Goal: Information Seeking & Learning: Learn about a topic

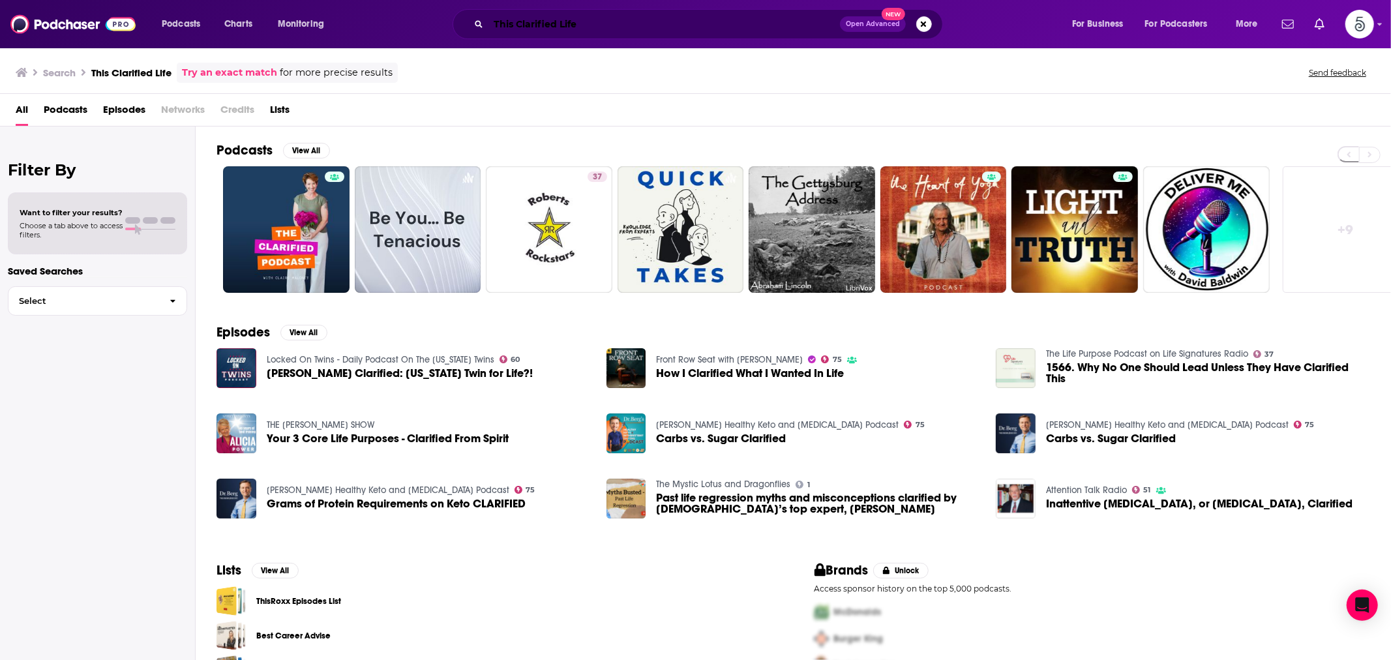
click at [522, 18] on input "This Clarified Life" at bounding box center [663, 24] width 351 height 21
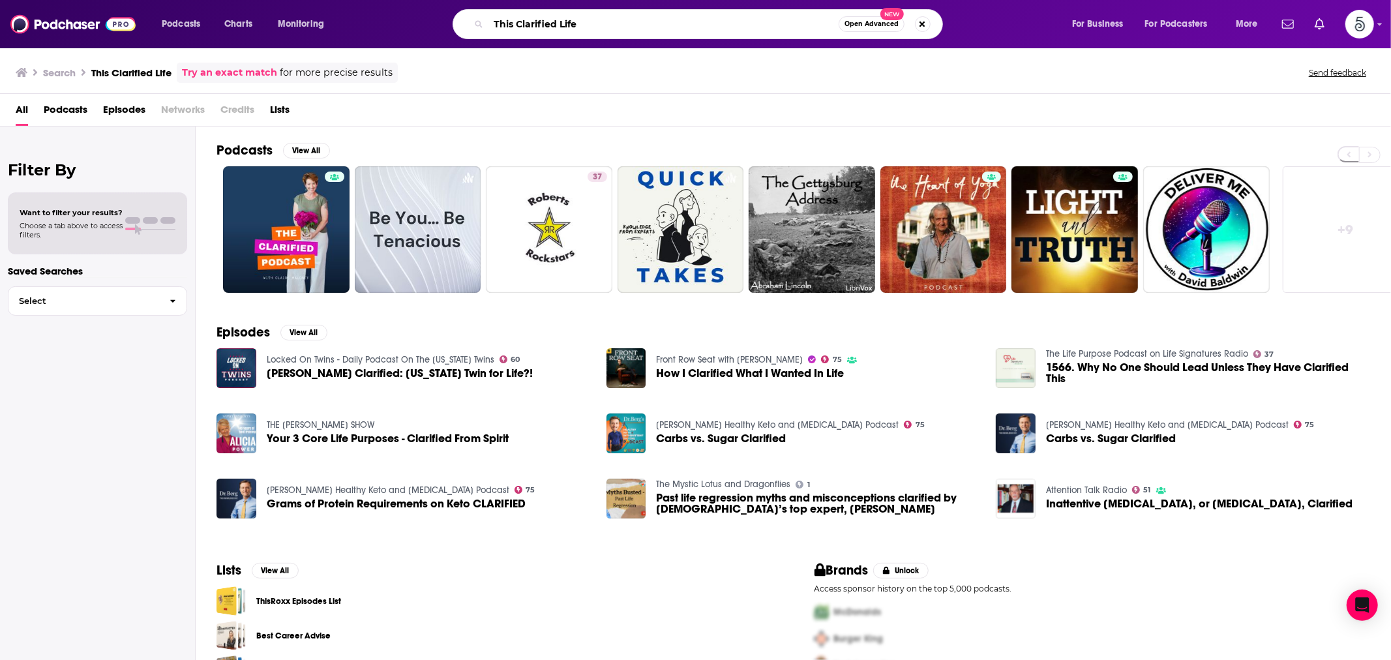
click at [522, 18] on input "This Clarified Life" at bounding box center [663, 24] width 350 height 21
paste input "Life And Life Only"
type input "Life And Life Only"
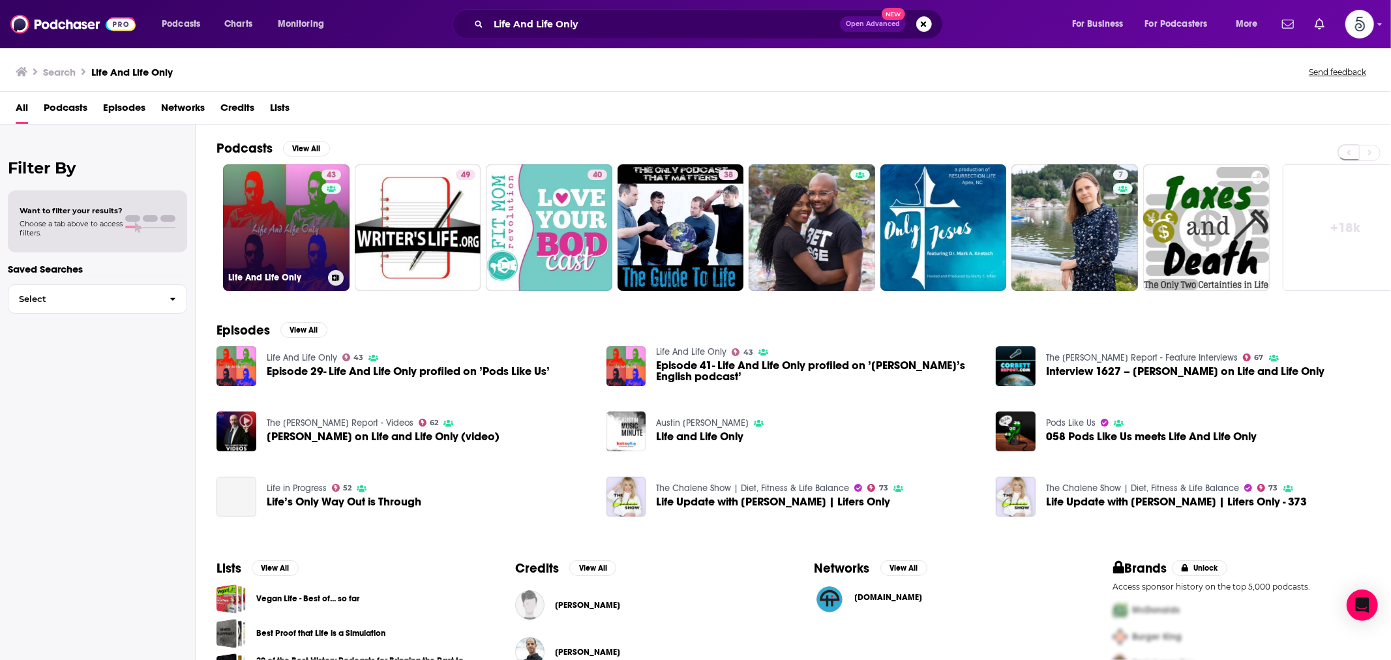
click at [309, 224] on link "43 Life And Life Only" at bounding box center [286, 227] width 126 height 126
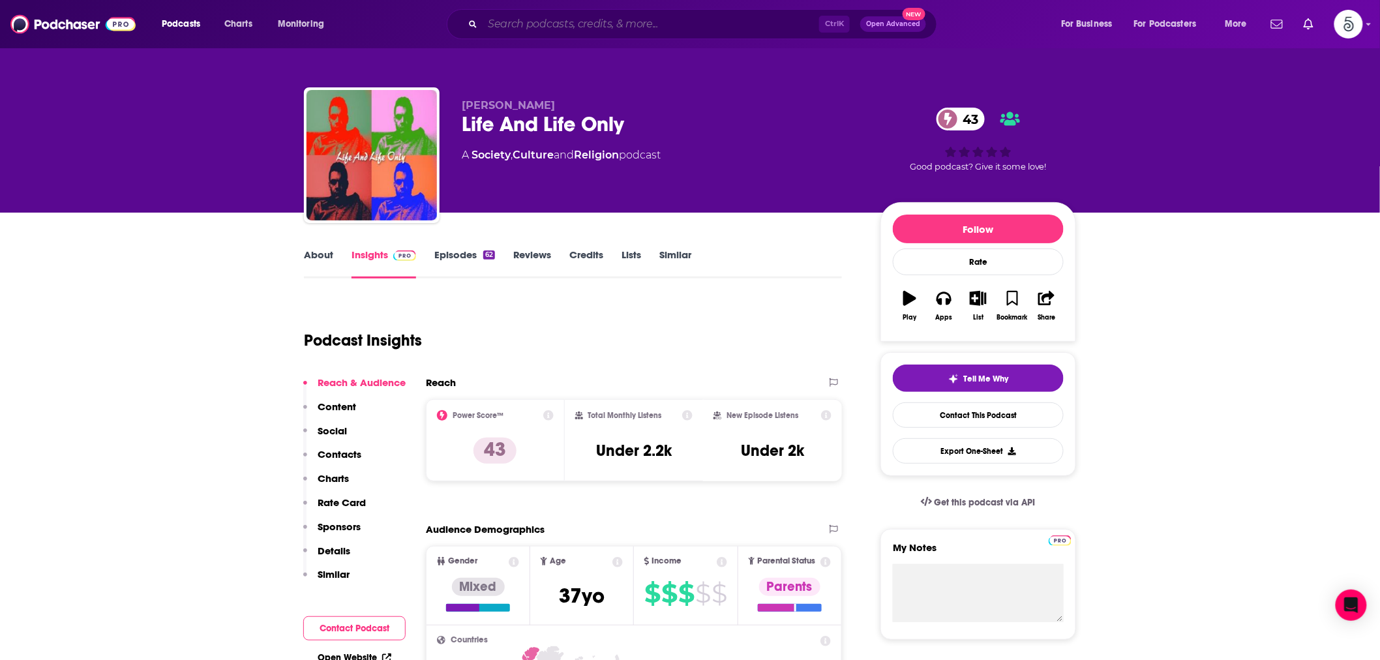
click at [544, 18] on input "Search podcasts, credits, & more..." at bounding box center [651, 24] width 336 height 21
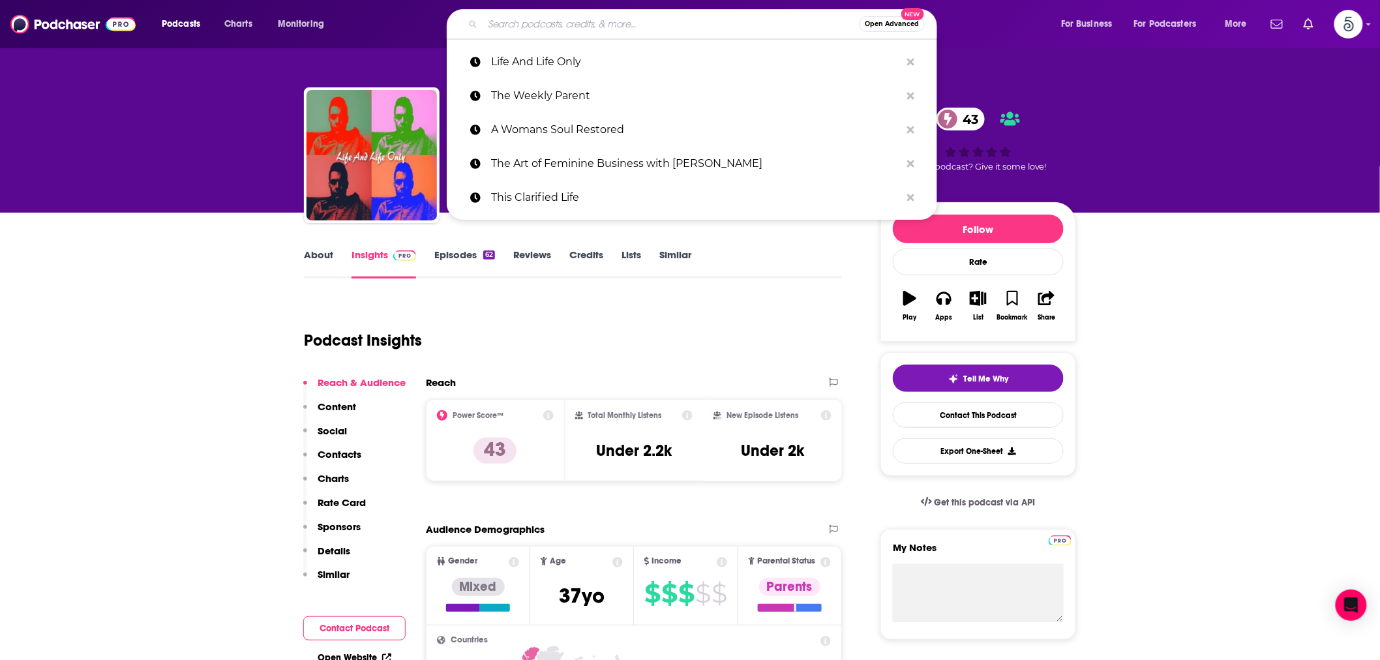
paste input "B-S Your Way Through Life"
type input "B-S Your Way Through Life"
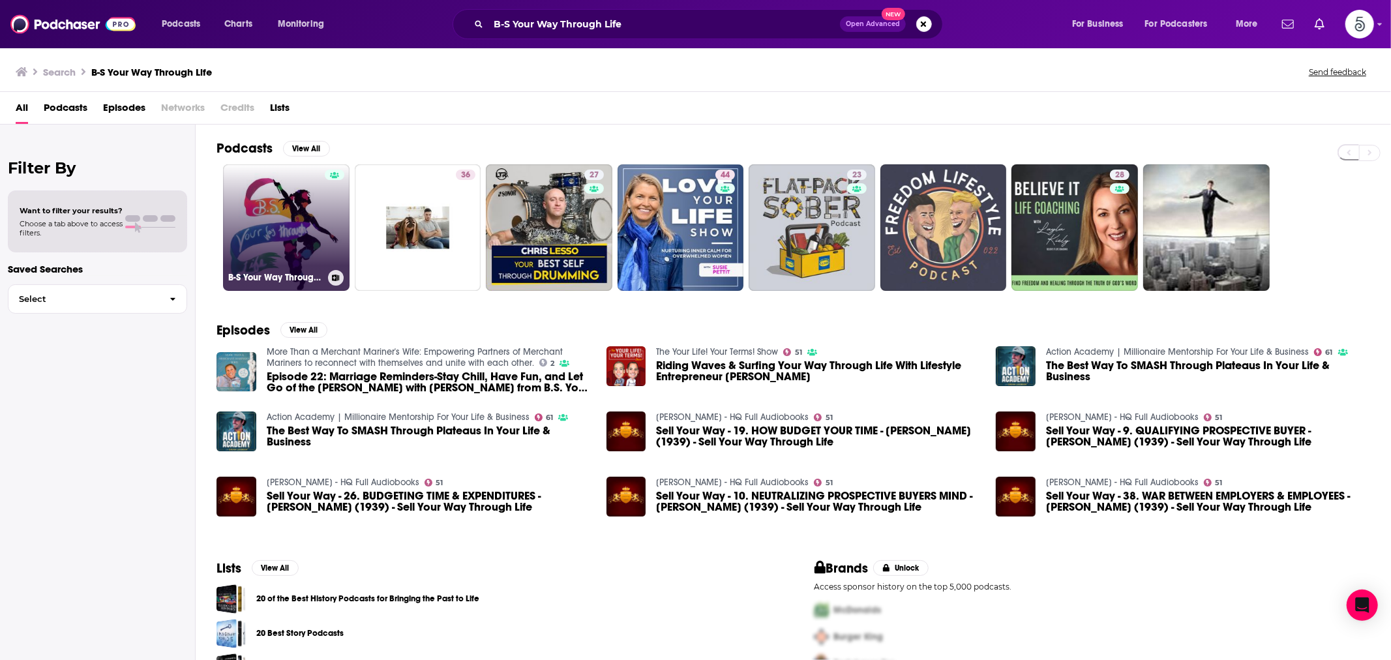
click at [314, 199] on link "B-S Your Way Through Life" at bounding box center [286, 227] width 126 height 126
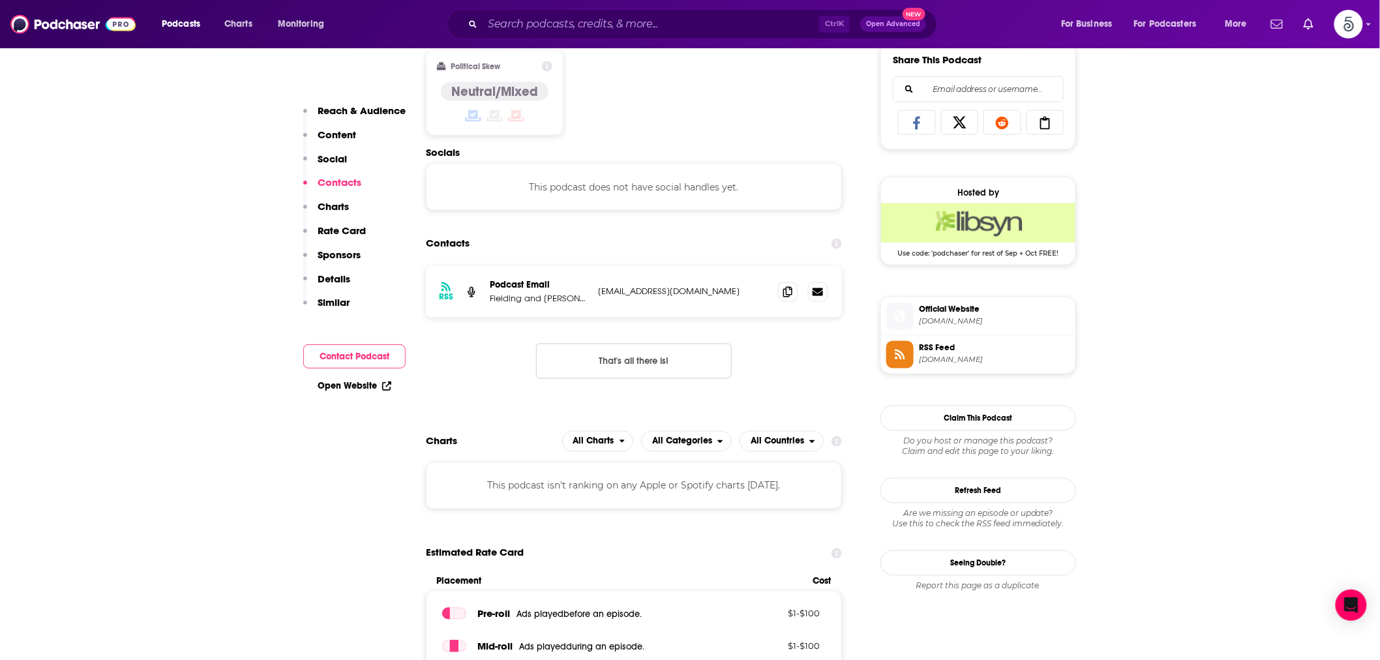
scroll to position [845, 0]
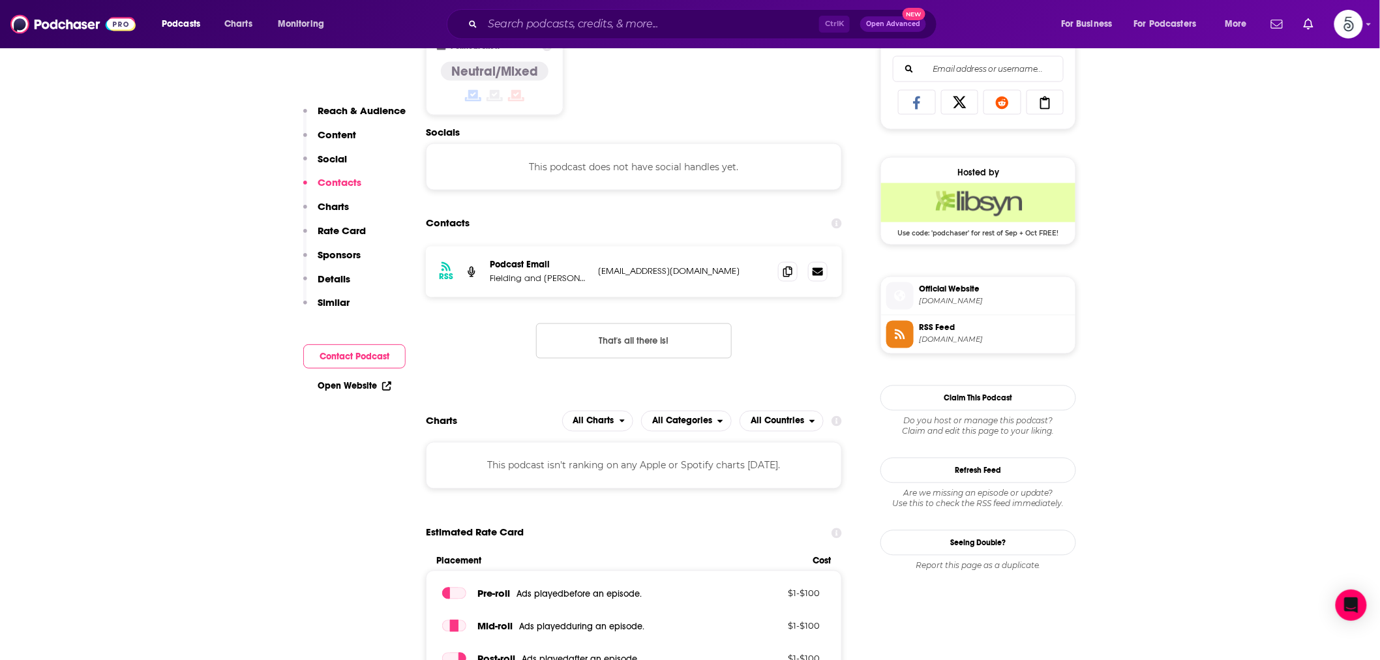
click at [964, 297] on span "[DOMAIN_NAME]" at bounding box center [994, 302] width 151 height 10
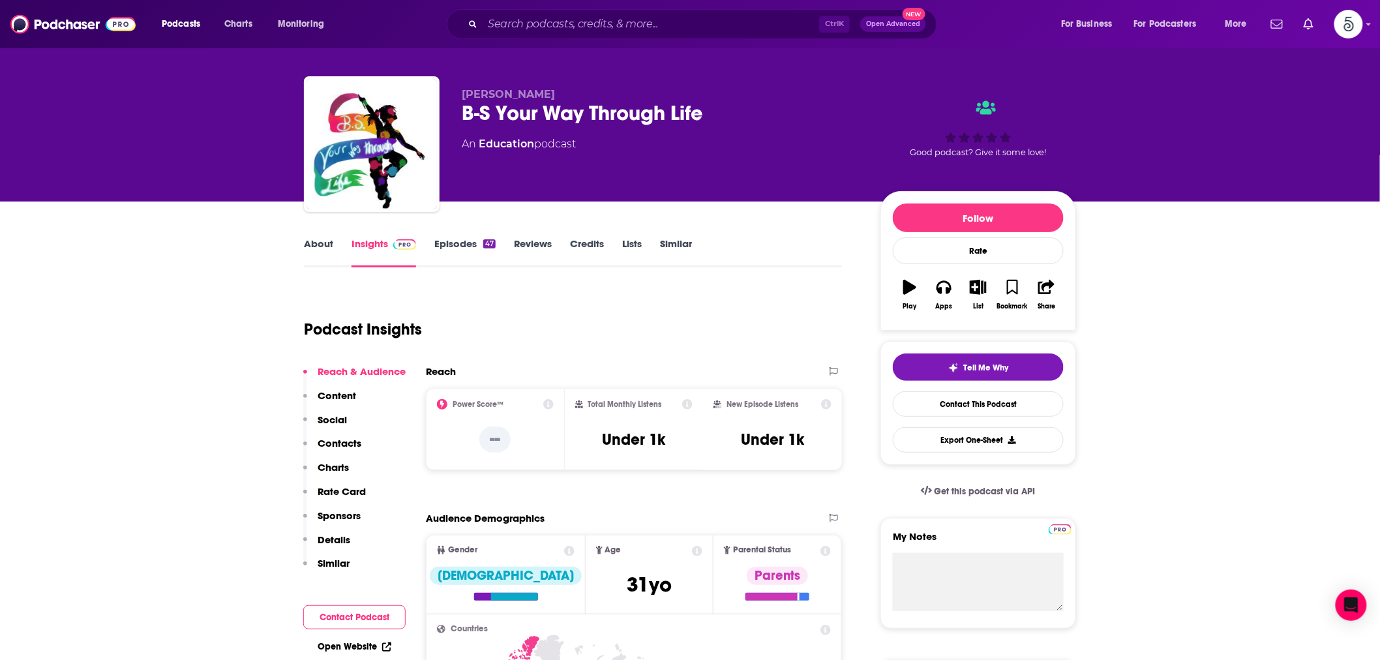
scroll to position [0, 0]
